Goal: Check status: Check status

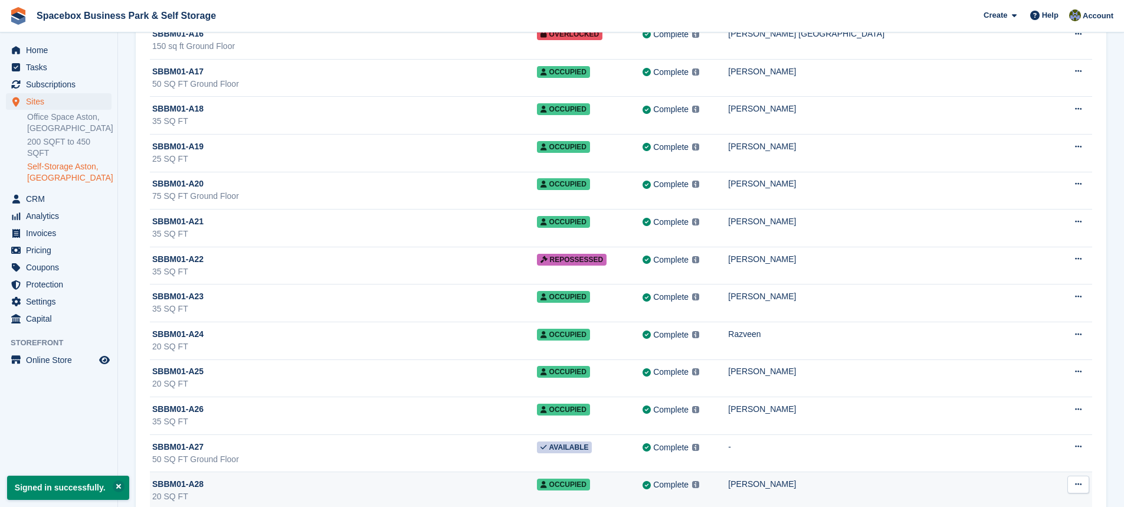
scroll to position [944, 0]
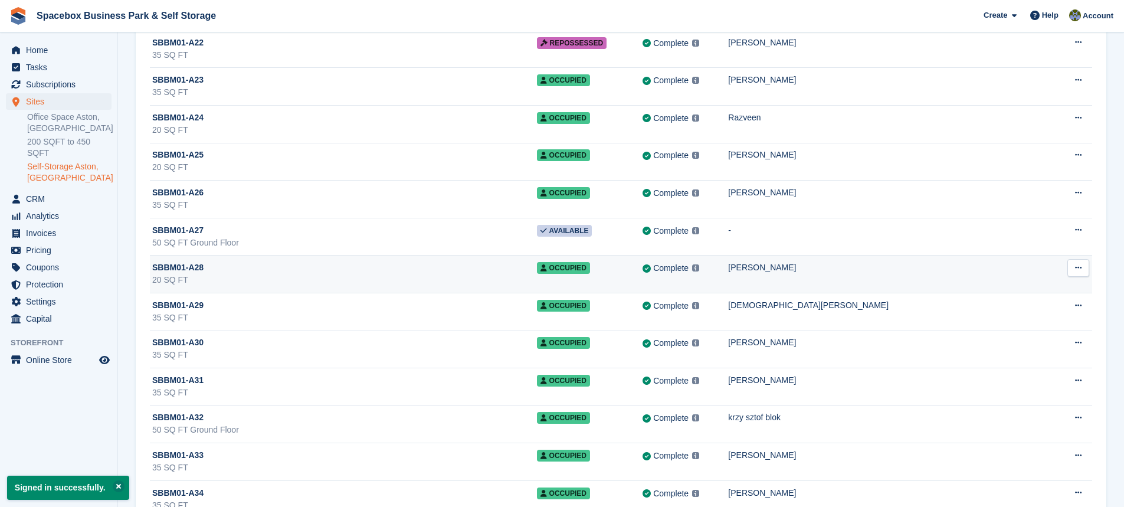
click at [288, 265] on div "SBBM01-A28" at bounding box center [344, 267] width 385 height 12
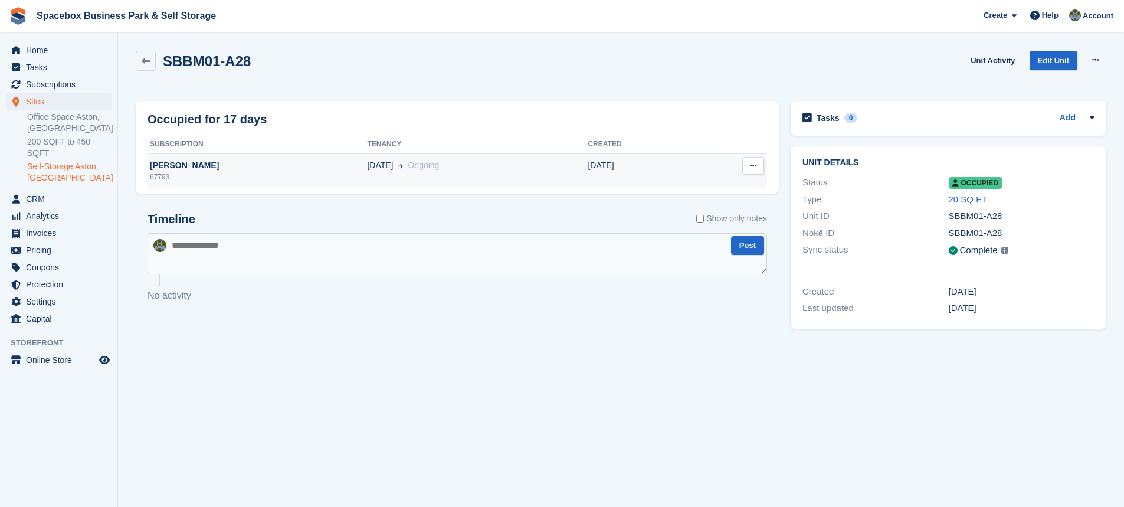
click at [181, 175] on div "67793" at bounding box center [256, 177] width 219 height 11
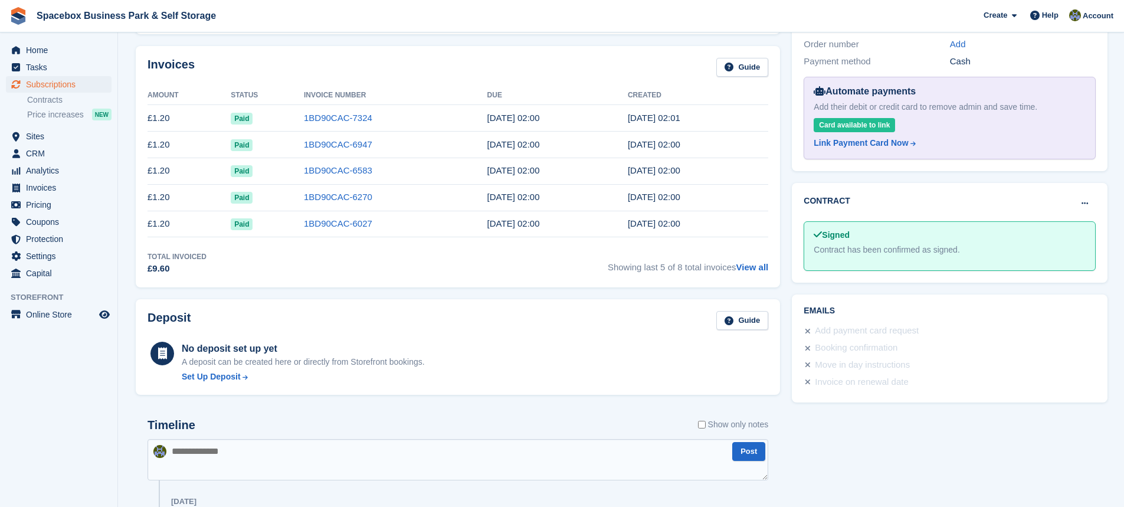
scroll to position [413, 0]
